Goal: Navigation & Orientation: Find specific page/section

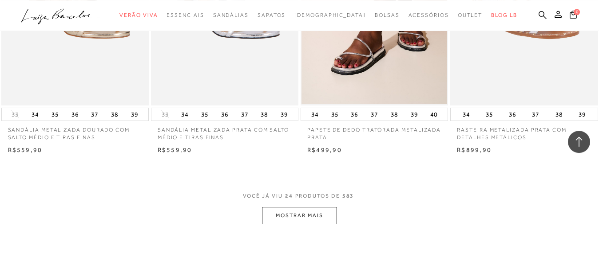
scroll to position [1630, 0]
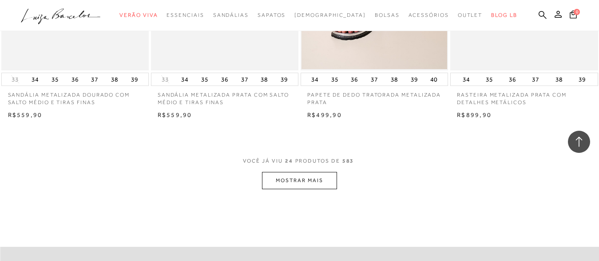
click at [302, 181] on button "MOSTRAR MAIS" at bounding box center [299, 180] width 75 height 17
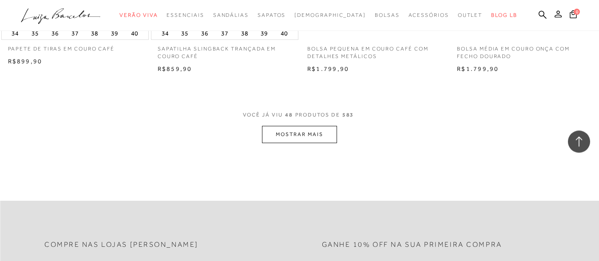
scroll to position [3350, 0]
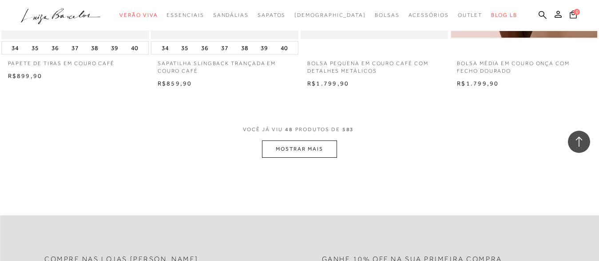
click at [309, 150] on button "MOSTRAR MAIS" at bounding box center [299, 149] width 75 height 17
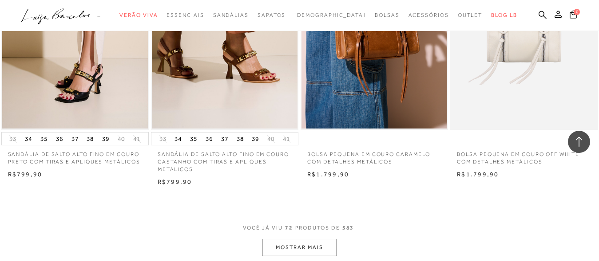
scroll to position [4980, 0]
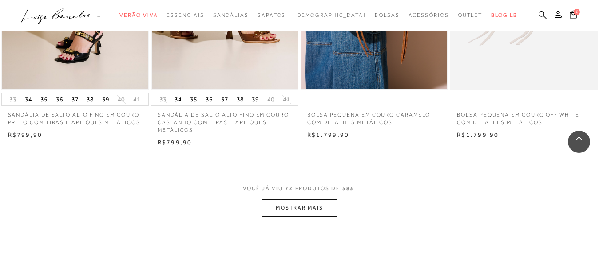
click at [299, 209] on button "MOSTRAR MAIS" at bounding box center [299, 208] width 75 height 17
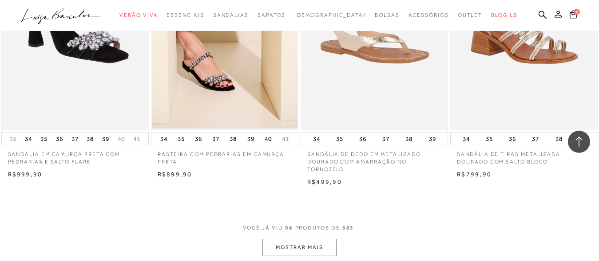
scroll to position [6746, 0]
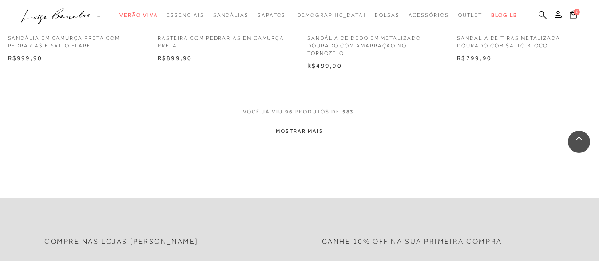
click at [276, 131] on button "MOSTRAR MAIS" at bounding box center [299, 131] width 75 height 17
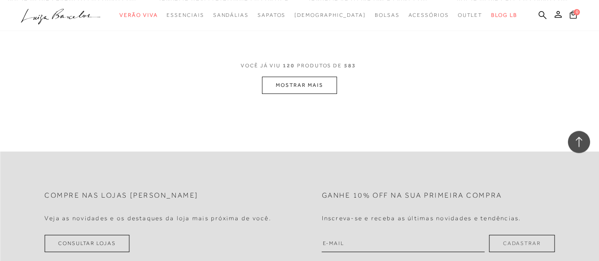
scroll to position [8467, 0]
click at [293, 83] on button "MOSTRAR MAIS" at bounding box center [299, 84] width 75 height 17
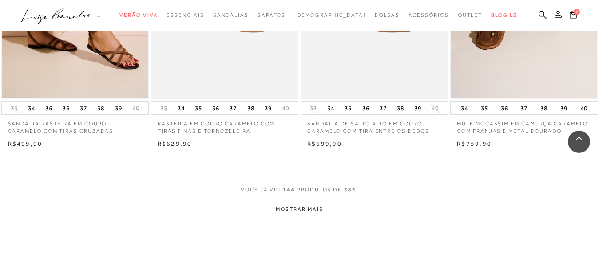
scroll to position [10097, 0]
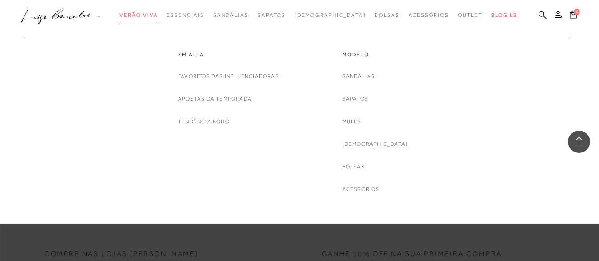
click at [158, 16] on span "Verão Viva" at bounding box center [138, 15] width 38 height 6
click at [192, 51] on link "Em alta" at bounding box center [228, 55] width 101 height 8
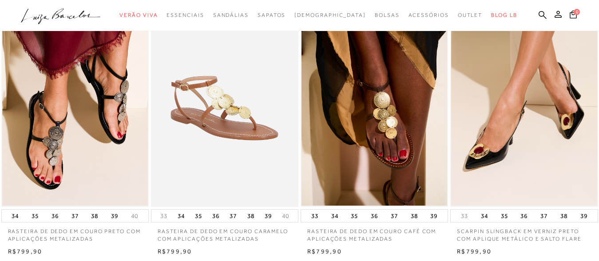
scroll to position [589, 0]
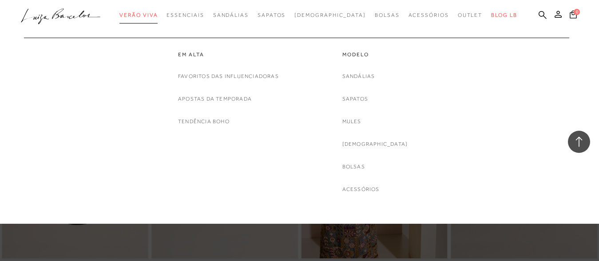
click at [158, 14] on span "Verão Viva" at bounding box center [138, 15] width 38 height 6
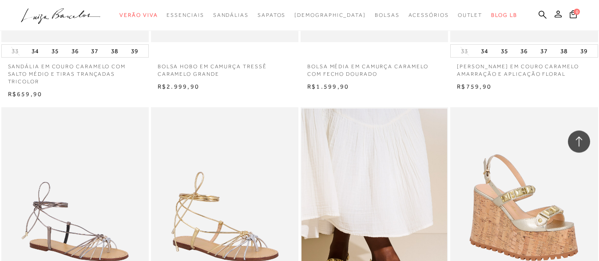
scroll to position [634, 0]
